Goal: Task Accomplishment & Management: Manage account settings

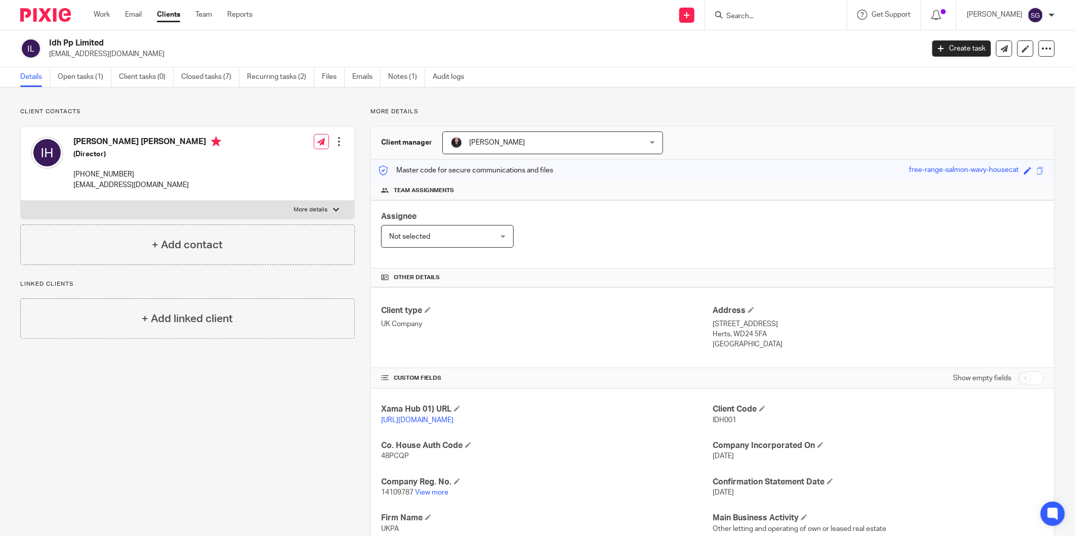
scroll to position [144, 0]
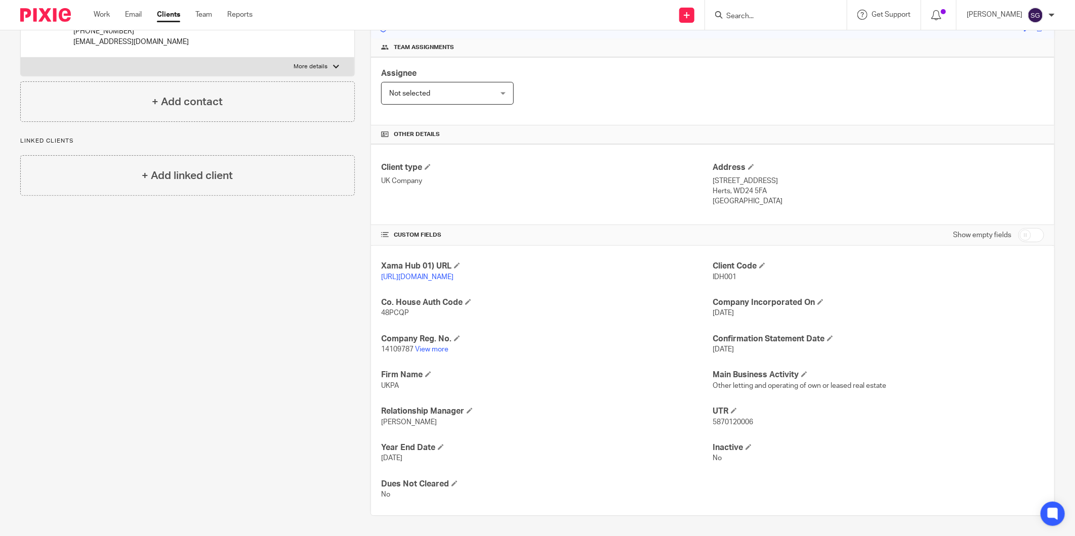
click at [59, 15] on img at bounding box center [45, 15] width 51 height 14
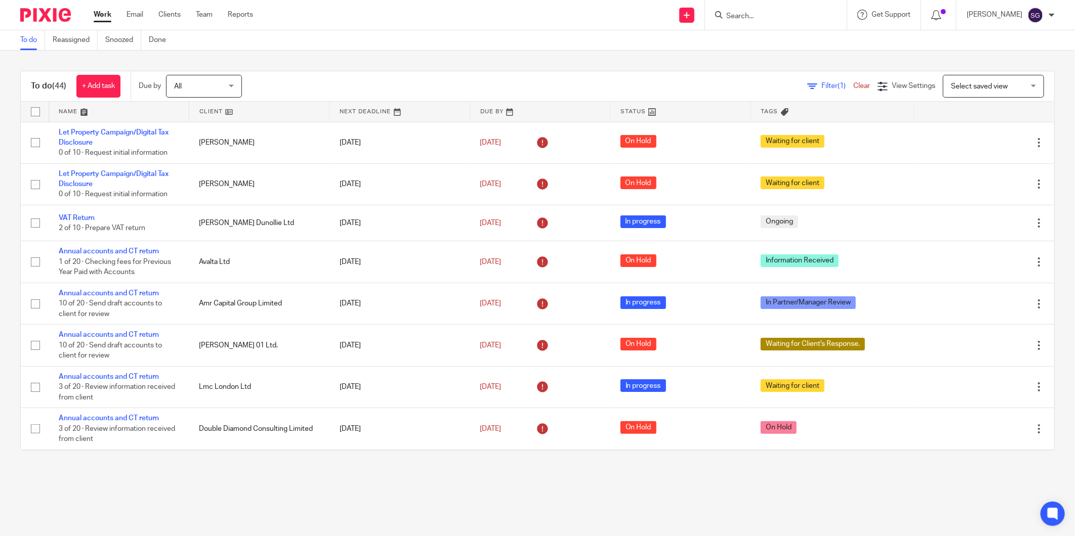
click at [82, 113] on link at bounding box center [119, 112] width 140 height 20
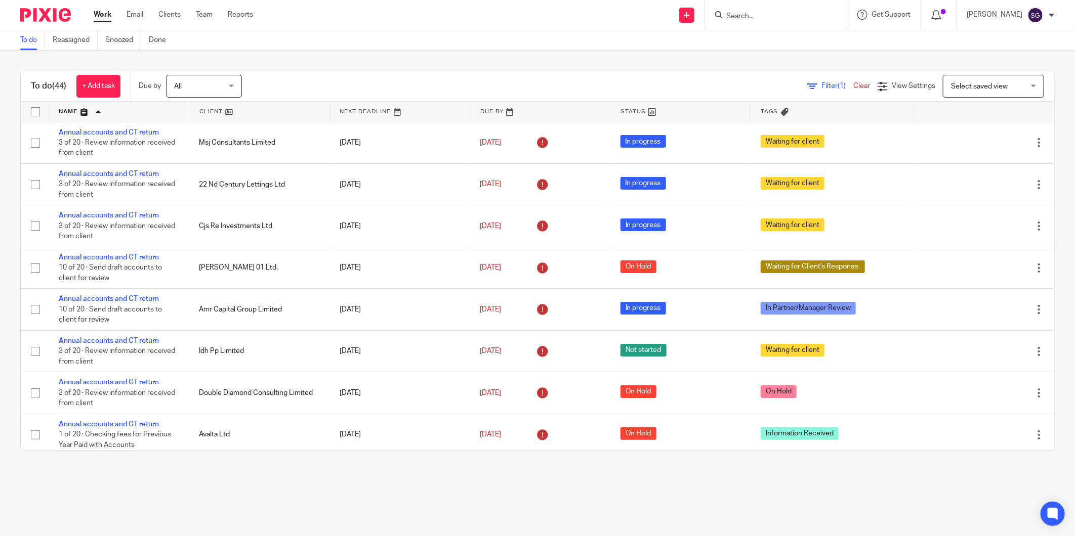
click at [102, 112] on link at bounding box center [119, 112] width 140 height 20
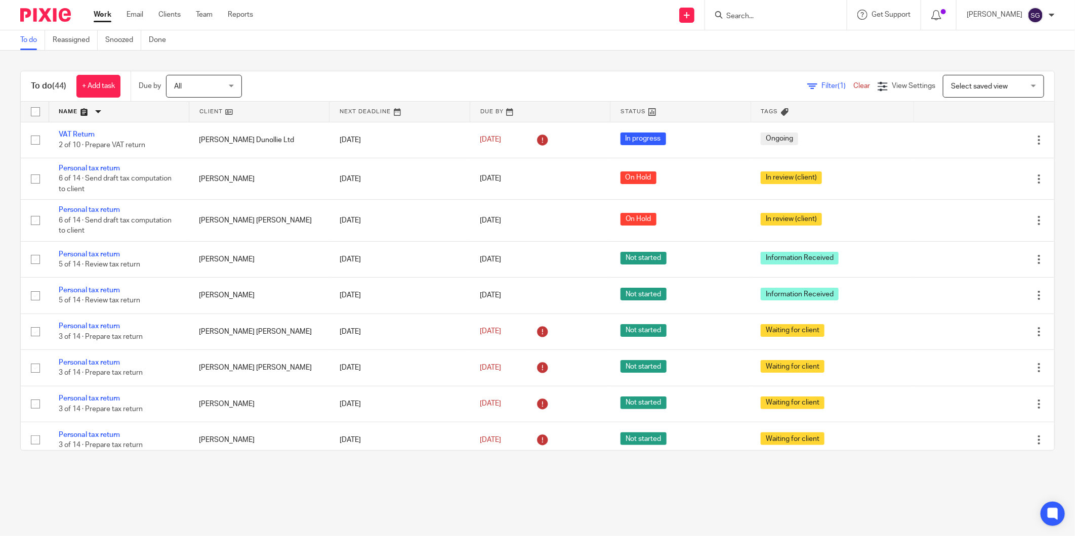
click at [31, 16] on img at bounding box center [45, 15] width 51 height 14
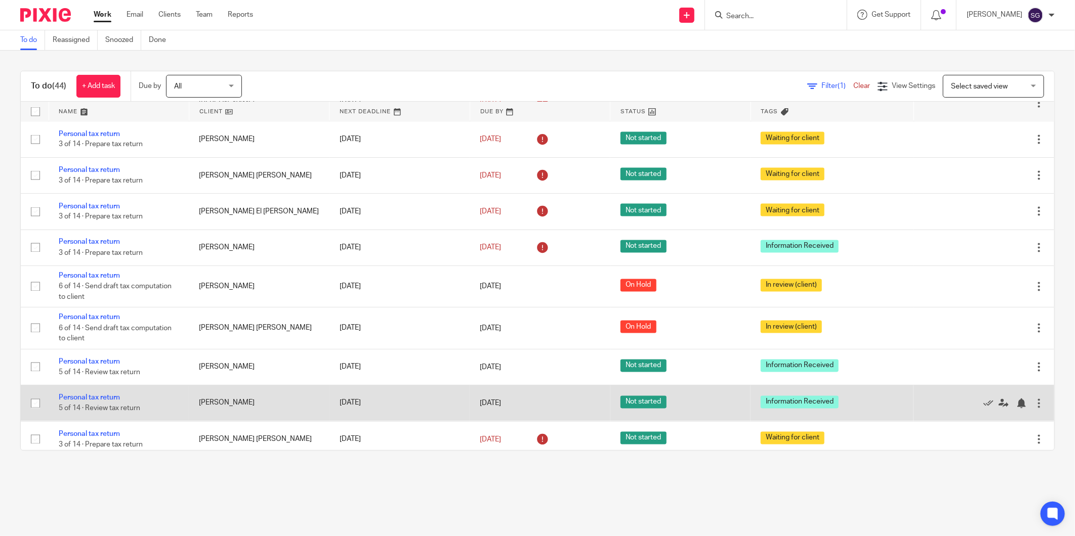
scroll to position [1130, 0]
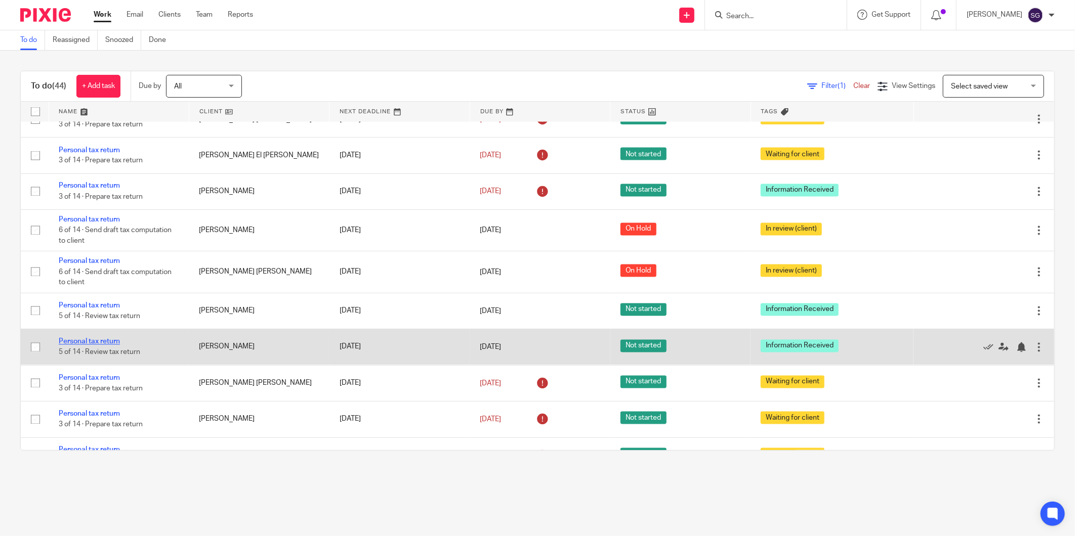
click at [105, 346] on link "Personal tax return" at bounding box center [89, 341] width 61 height 7
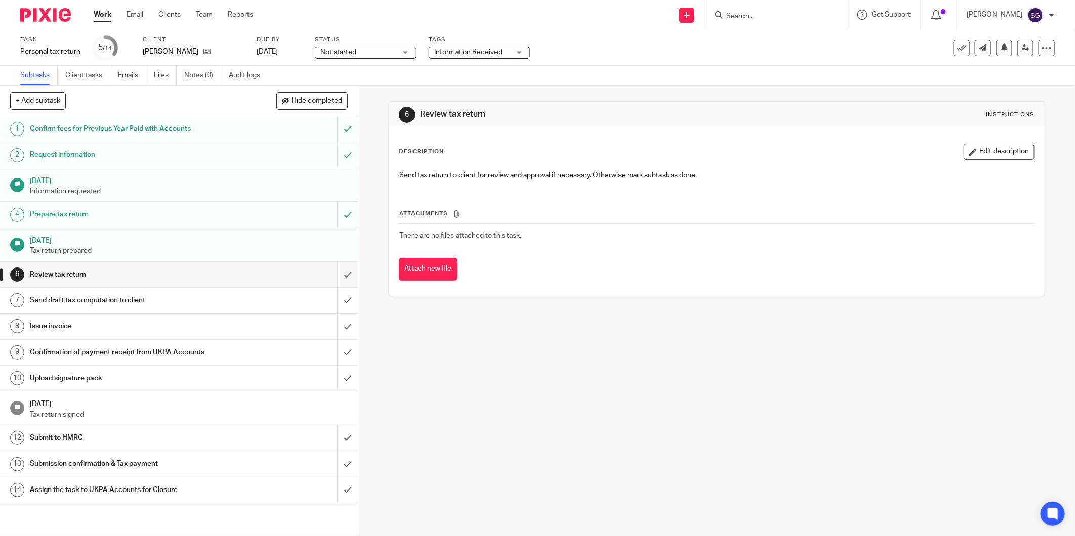
click at [452, 50] on span "Information Received" at bounding box center [468, 52] width 68 height 7
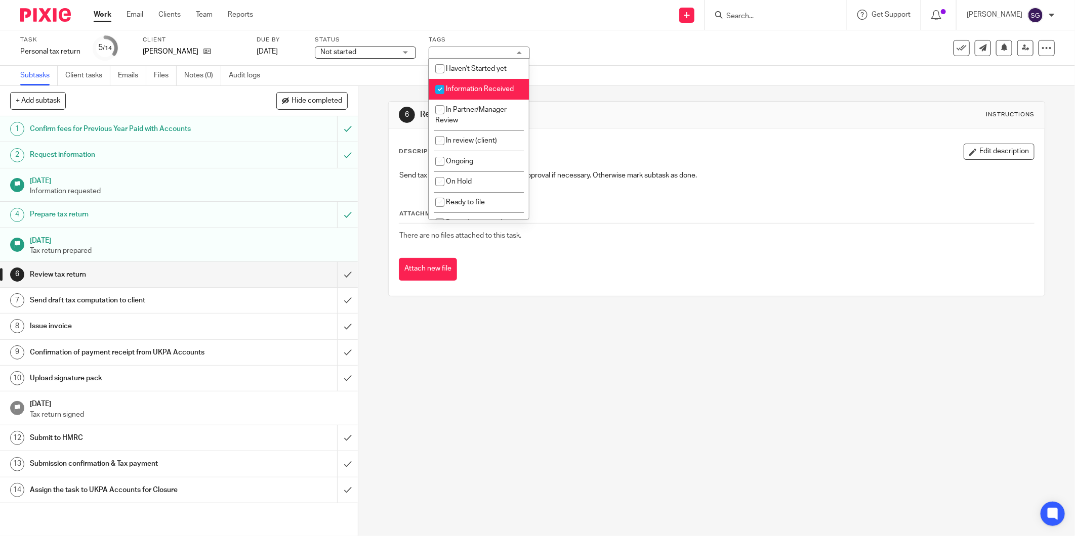
click at [458, 87] on span "Information Received" at bounding box center [480, 89] width 68 height 7
checkbox input "false"
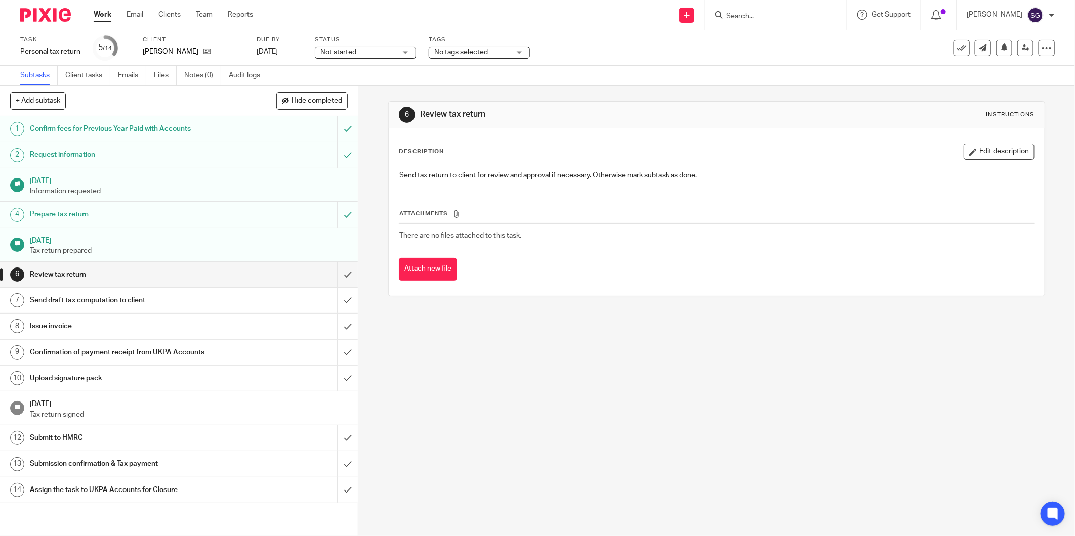
click at [546, 386] on div "6 Review tax return Instructions Description Edit description Send tax return t…" at bounding box center [716, 311] width 716 height 450
click at [331, 297] on input "submit" at bounding box center [179, 300] width 358 height 25
click at [336, 271] on input "submit" at bounding box center [179, 274] width 358 height 25
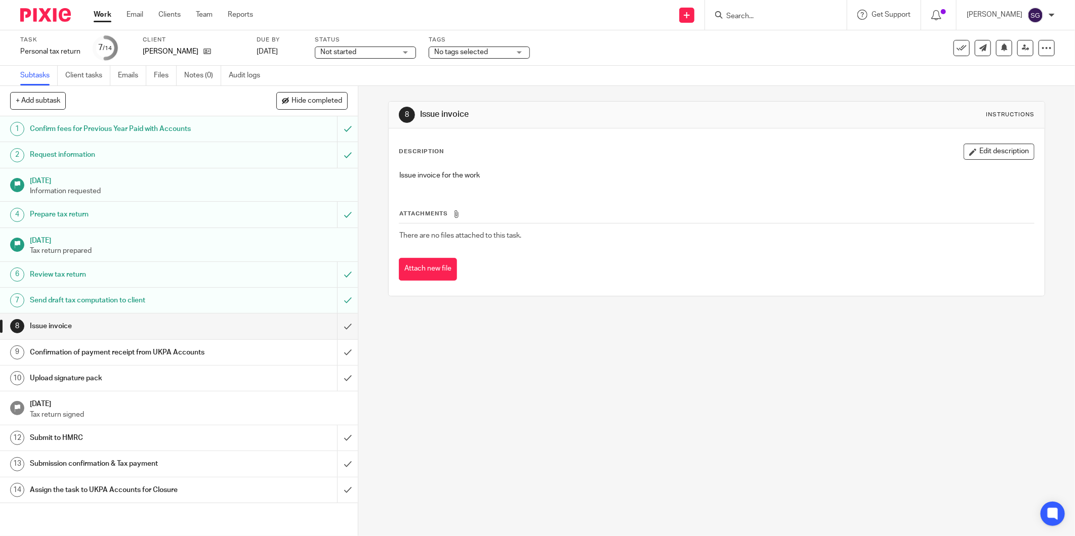
click at [338, 50] on span "Not started" at bounding box center [338, 52] width 36 height 7
drag, startPoint x: 352, startPoint y: 84, endPoint x: 358, endPoint y: 87, distance: 5.9
click at [352, 85] on li "In progress" at bounding box center [365, 89] width 100 height 21
click at [444, 83] on div "Subtasks Client tasks Emails Files Notes (0) Audit logs" at bounding box center [537, 76] width 1075 height 20
click at [459, 54] on span "No tags selected" at bounding box center [461, 52] width 54 height 7
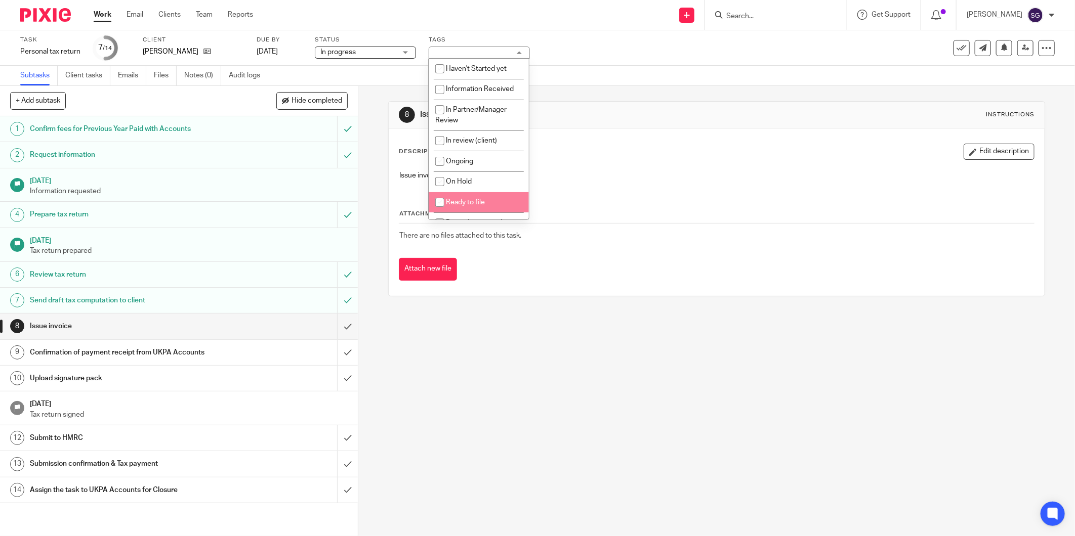
click at [479, 198] on li "Ready to file" at bounding box center [479, 202] width 100 height 21
checkbox input "true"
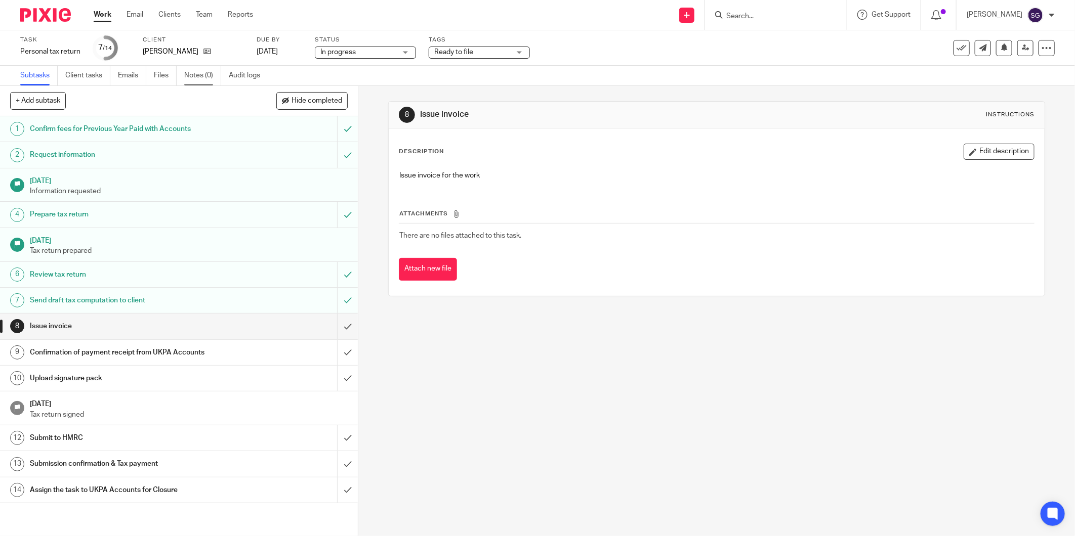
click at [205, 80] on link "Notes (0)" at bounding box center [202, 76] width 37 height 20
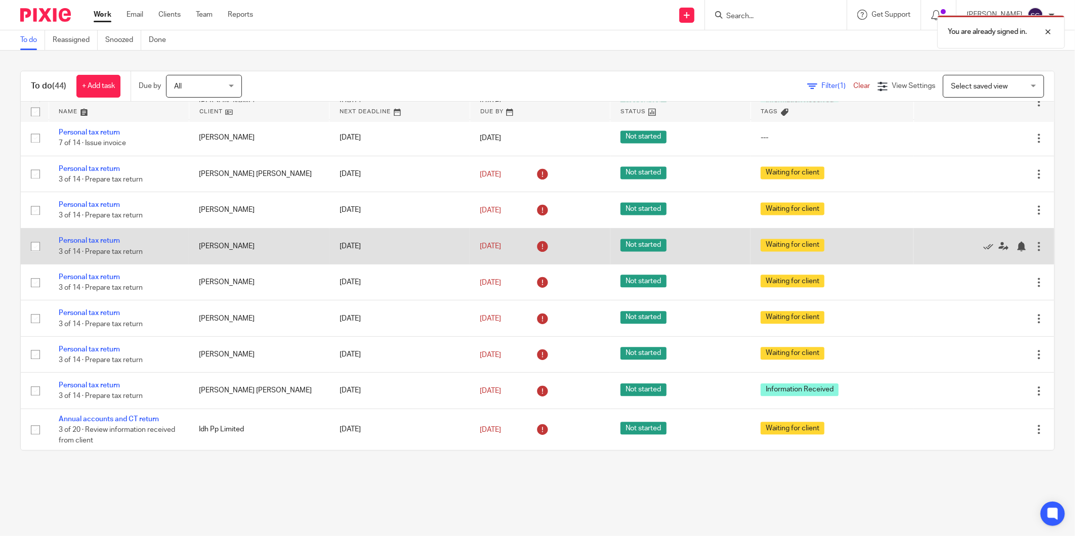
scroll to position [1242, 0]
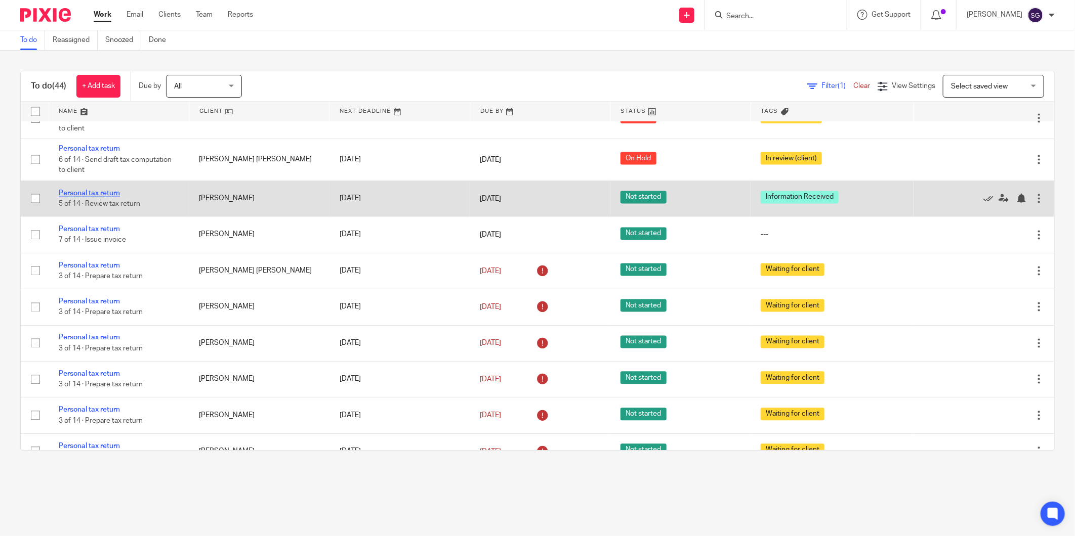
click at [87, 197] on link "Personal tax return" at bounding box center [89, 193] width 61 height 7
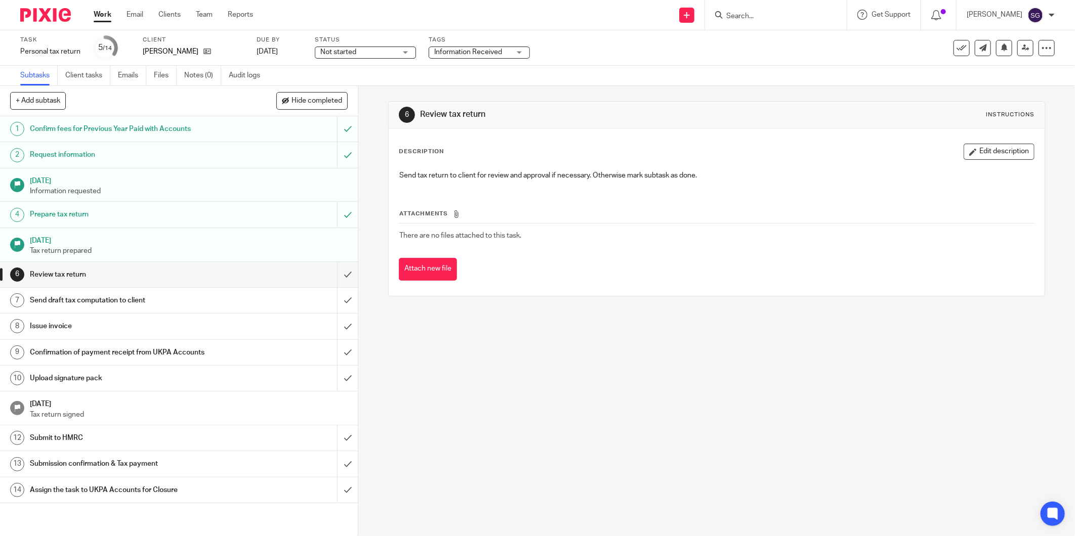
click at [341, 57] on span "Not started" at bounding box center [358, 52] width 76 height 11
click at [349, 71] on span "Not started" at bounding box center [339, 68] width 36 height 7
click at [345, 47] on span "Not started" at bounding box center [358, 52] width 76 height 11
drag, startPoint x: 351, startPoint y: 84, endPoint x: 358, endPoint y: 87, distance: 7.4
click at [351, 85] on li "In progress" at bounding box center [365, 89] width 100 height 21
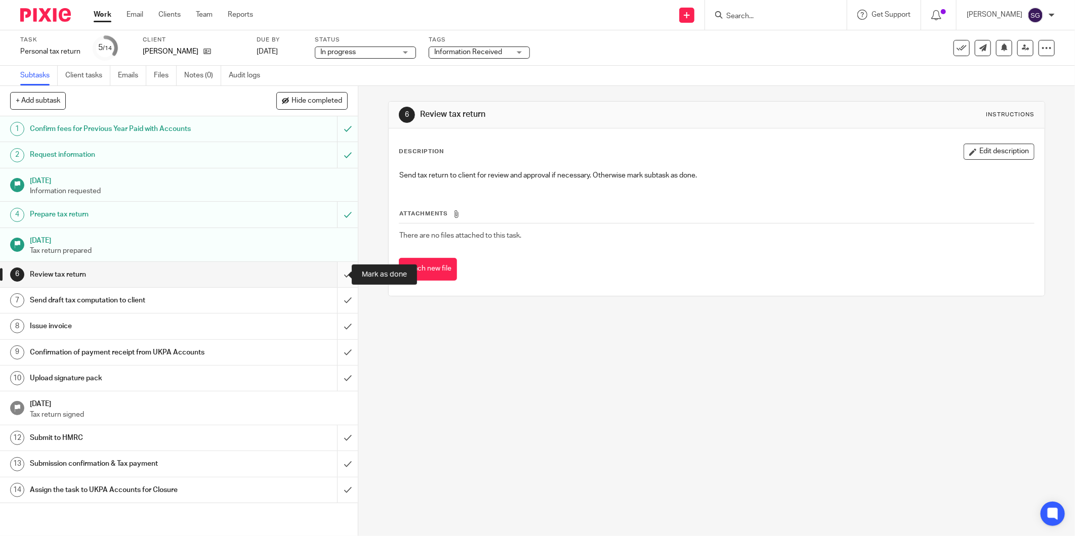
click at [331, 276] on input "submit" at bounding box center [179, 274] width 358 height 25
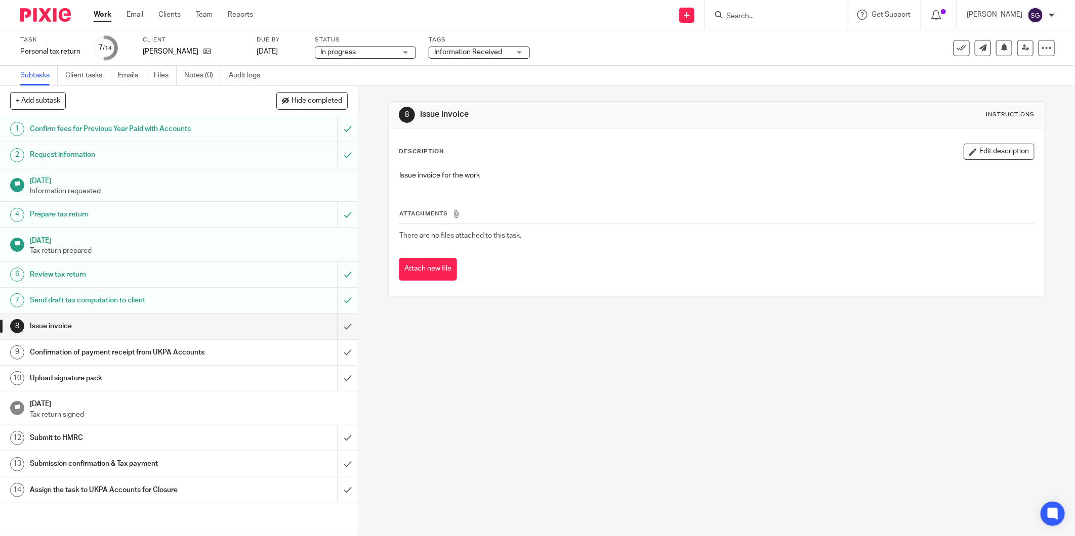
click at [452, 56] on span "Information Received" at bounding box center [472, 52] width 76 height 11
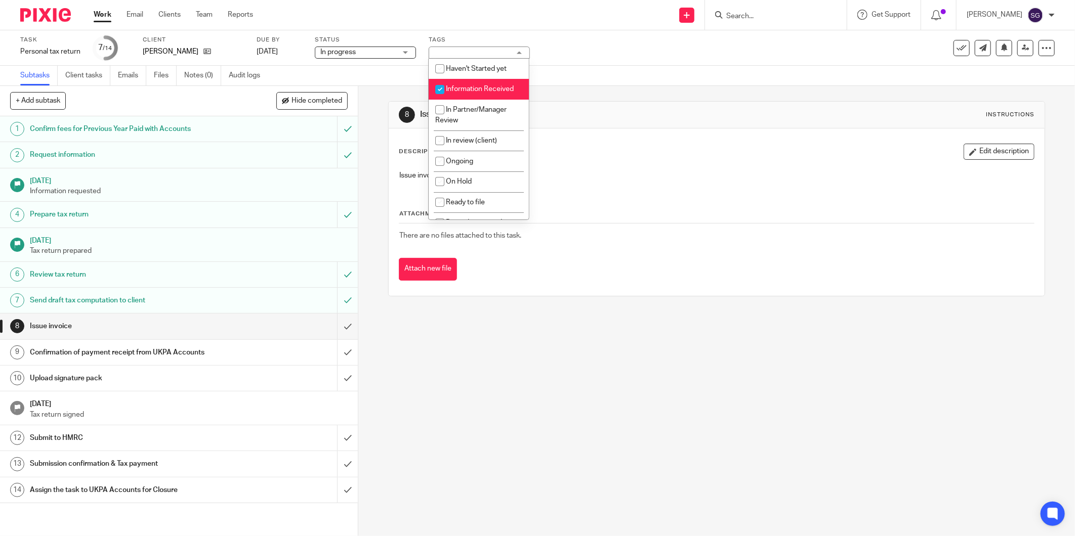
click at [468, 94] on li "Information Received" at bounding box center [479, 89] width 100 height 21
checkbox input "false"
click at [462, 210] on li "Ready to file" at bounding box center [479, 202] width 100 height 21
checkbox input "true"
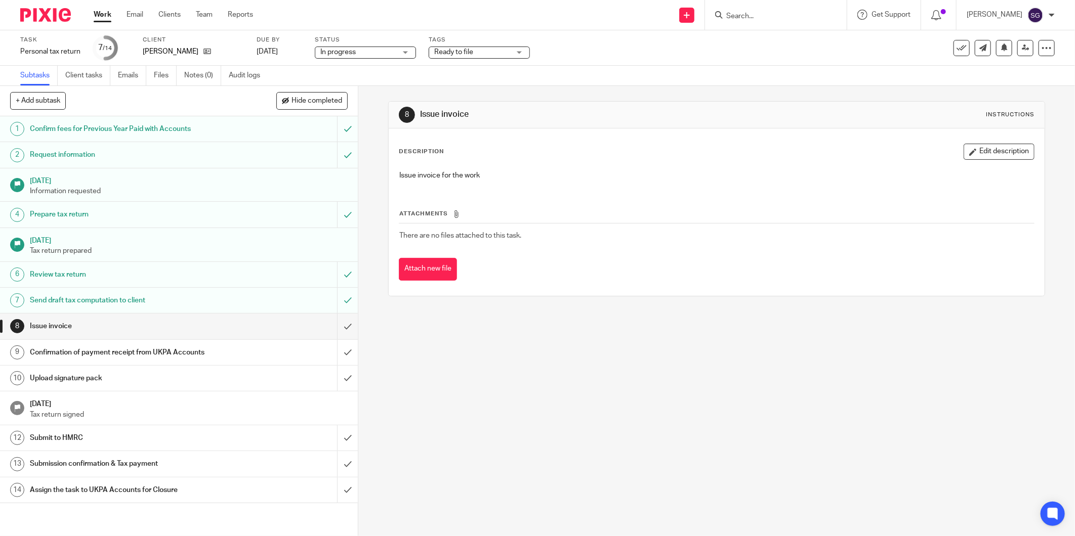
click at [608, 115] on h1 "Issue invoice" at bounding box center [579, 114] width 318 height 11
click at [187, 78] on link "Notes (0)" at bounding box center [202, 76] width 37 height 20
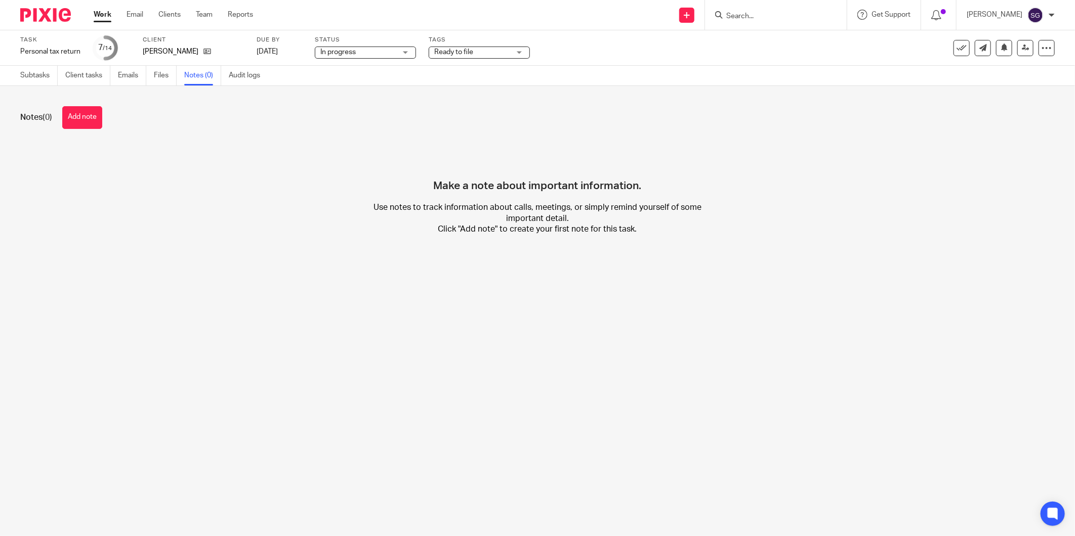
click at [92, 120] on button "Add note" at bounding box center [82, 117] width 40 height 23
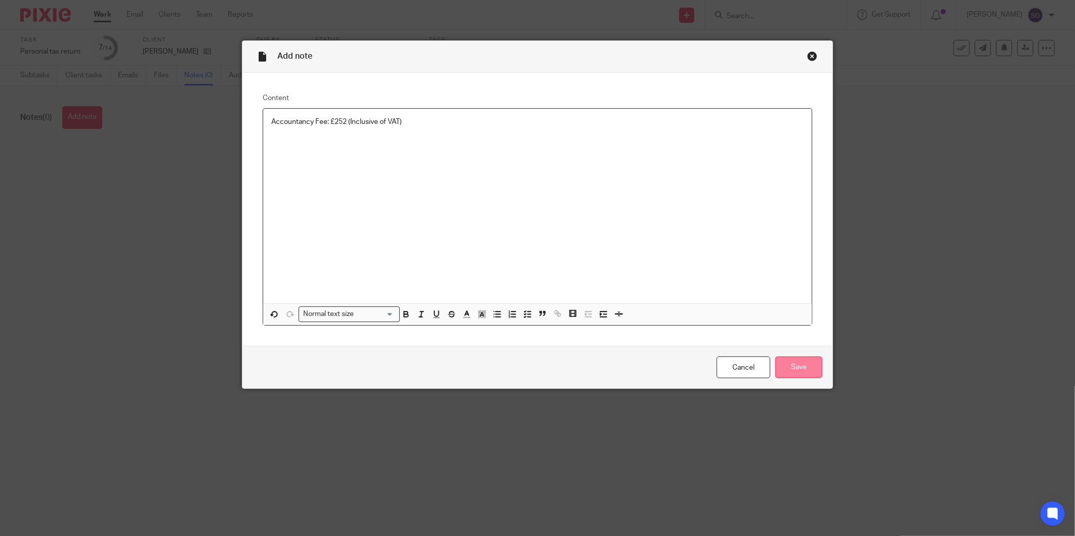
click at [785, 372] on input "Save" at bounding box center [798, 368] width 47 height 22
click at [344, 124] on p "Accountancy Fee: £2529Inclusive of VAT)" at bounding box center [537, 122] width 532 height 10
drag, startPoint x: 795, startPoint y: 364, endPoint x: 787, endPoint y: 363, distance: 8.7
click at [793, 364] on input "Save" at bounding box center [798, 368] width 47 height 22
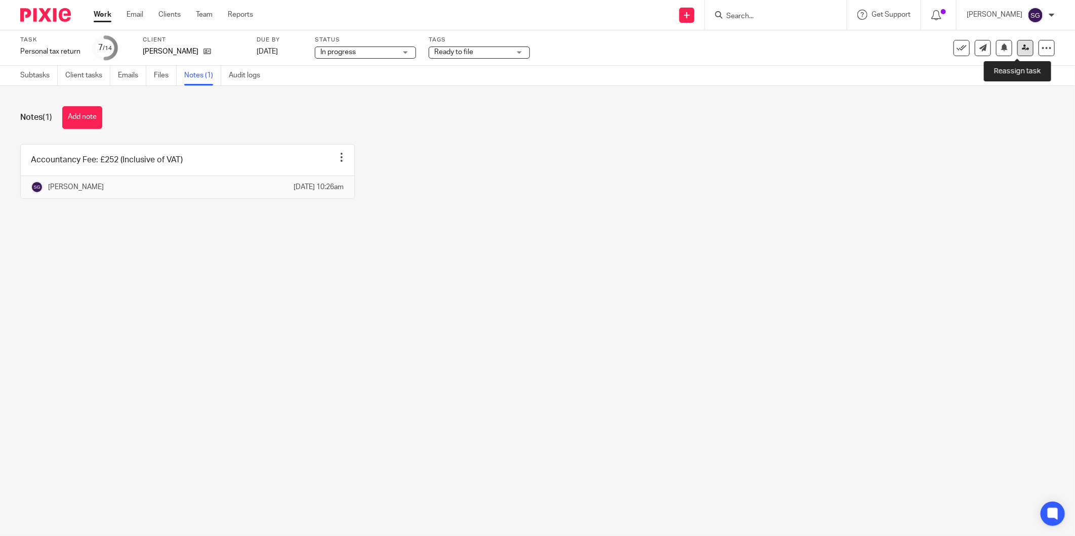
click at [1019, 53] on link at bounding box center [1025, 48] width 16 height 16
click at [1022, 45] on icon at bounding box center [1026, 48] width 8 height 8
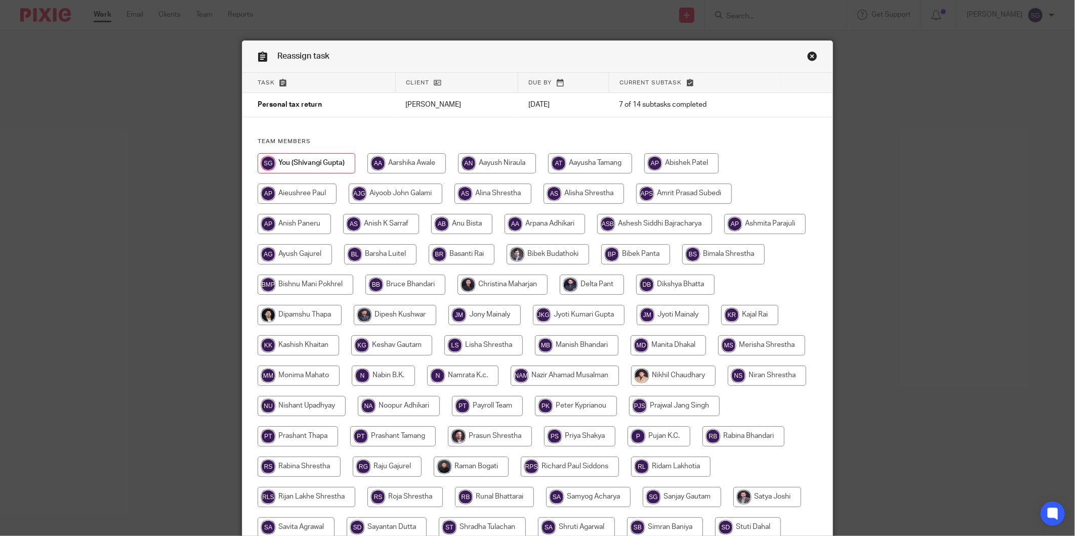
scroll to position [186, 0]
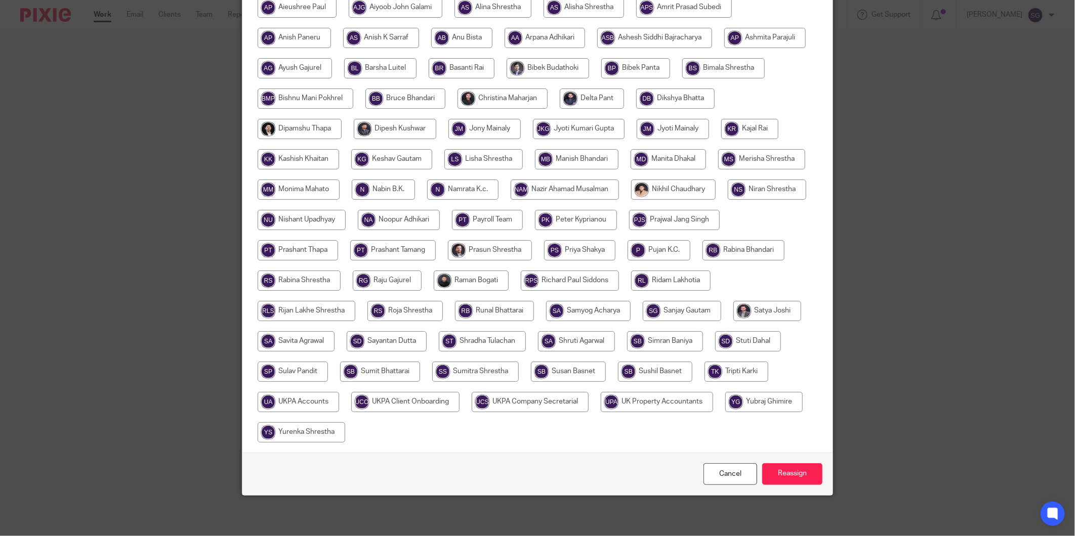
click at [339, 407] on input "radio" at bounding box center [298, 402] width 81 height 20
radio input "true"
click at [775, 476] on input "Reassign" at bounding box center [792, 474] width 60 height 22
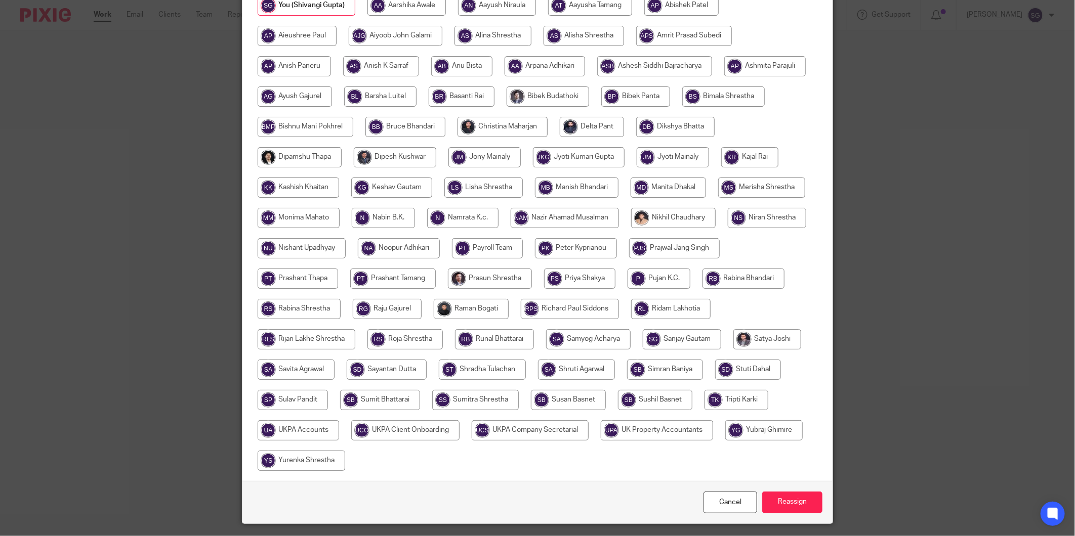
scroll to position [186, 0]
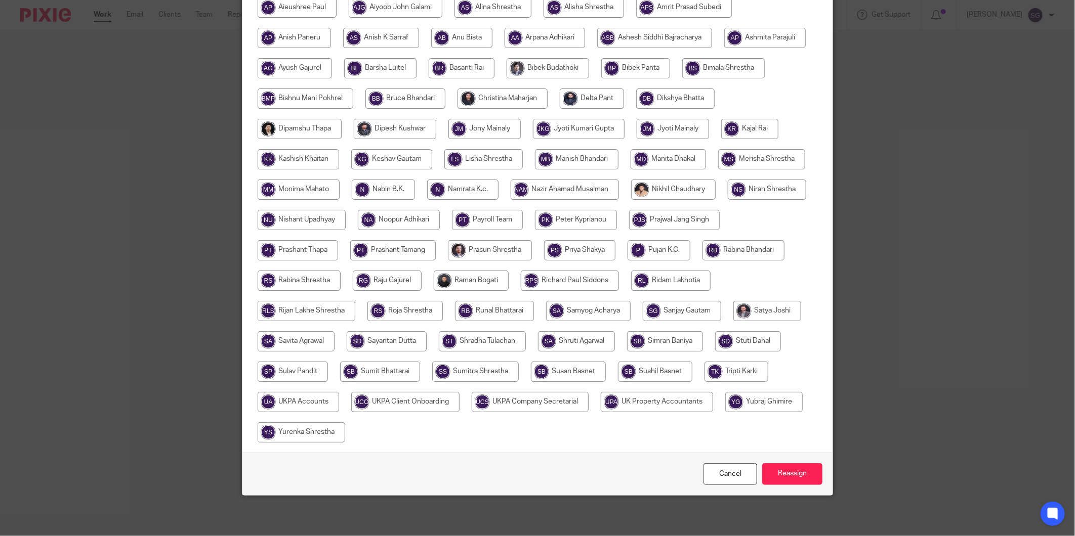
click at [339, 399] on input "radio" at bounding box center [298, 402] width 81 height 20
radio input "true"
click at [781, 474] on input "Reassign" at bounding box center [792, 474] width 60 height 22
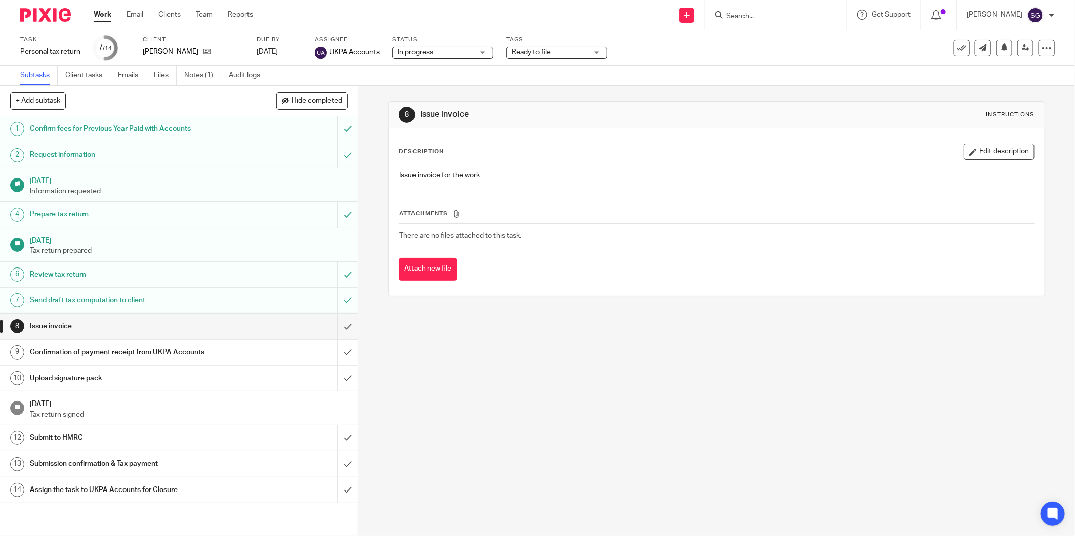
click at [52, 19] on img at bounding box center [45, 15] width 51 height 14
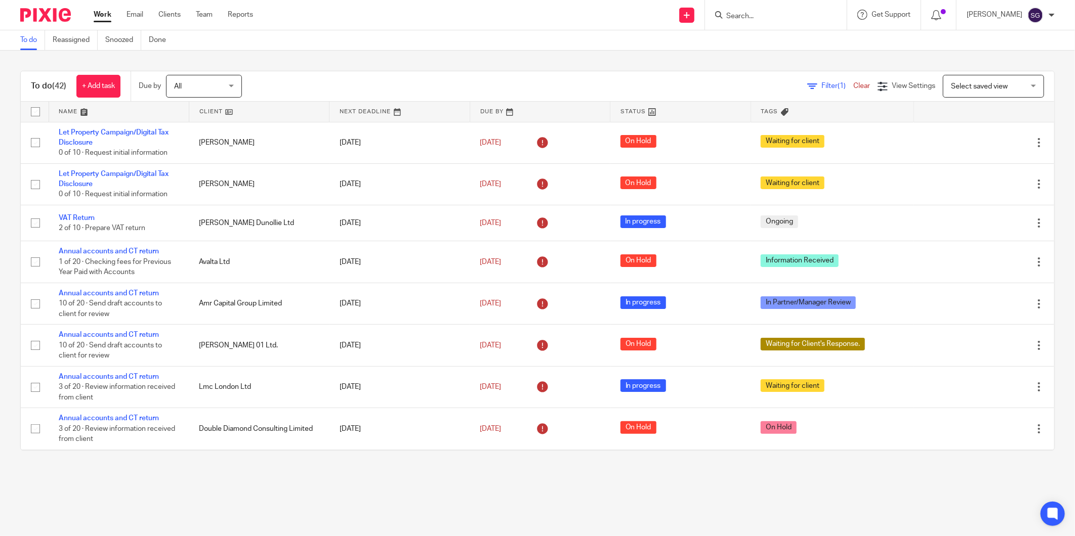
click at [769, 5] on div at bounding box center [776, 15] width 142 height 30
click at [767, 16] on input "Search" at bounding box center [770, 16] width 91 height 9
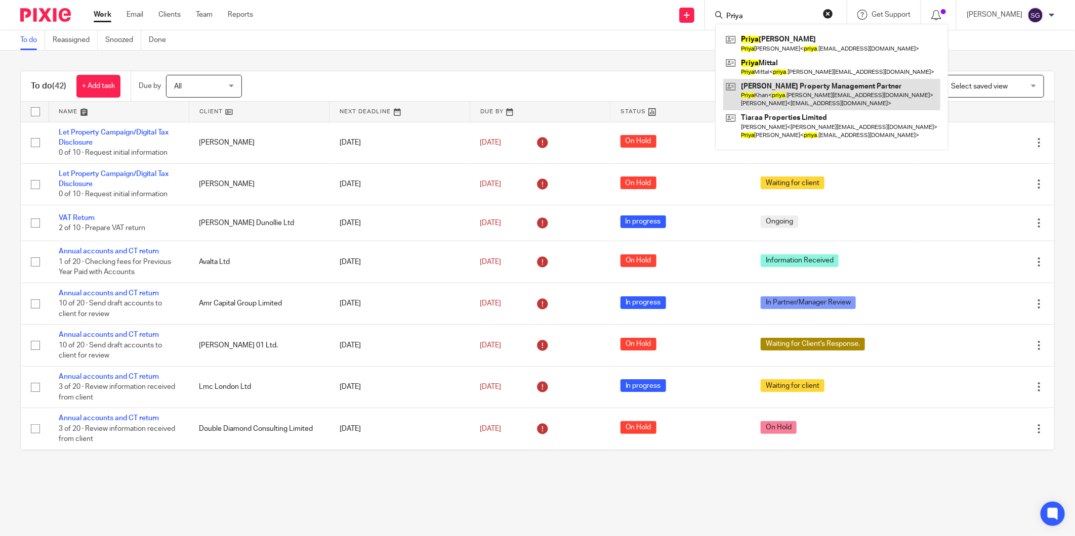
type input "Priya"
click at [815, 81] on link at bounding box center [831, 94] width 217 height 31
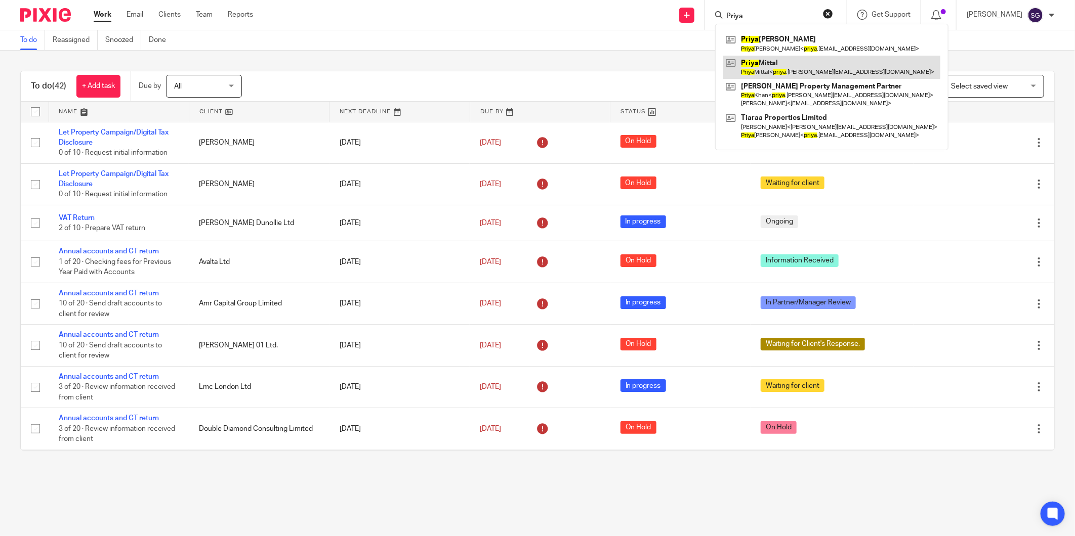
click at [820, 68] on link at bounding box center [831, 67] width 217 height 23
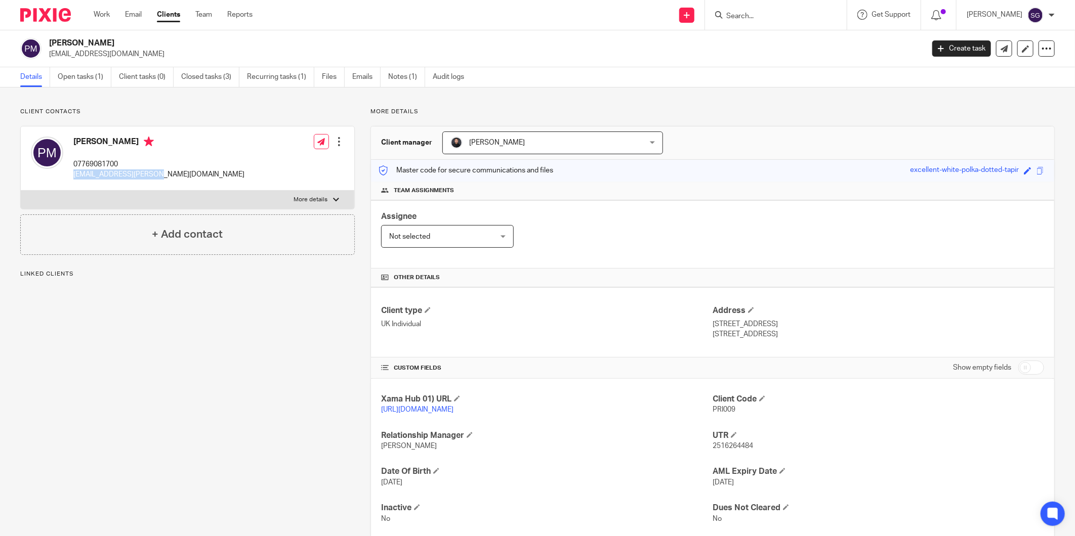
drag, startPoint x: 72, startPoint y: 176, endPoint x: 168, endPoint y: 183, distance: 95.9
click at [168, 183] on div "[PERSON_NAME] 07769081700 [EMAIL_ADDRESS][PERSON_NAME][DOMAIN_NAME] Edit contac…" at bounding box center [187, 158] width 333 height 64
copy p "[EMAIL_ADDRESS][PERSON_NAME][DOMAIN_NAME]"
